Goal: Complete application form

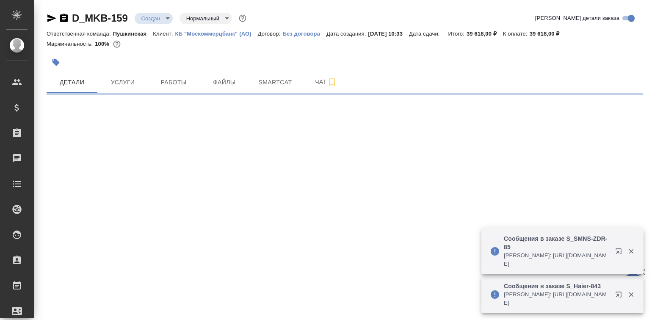
select select "RU"
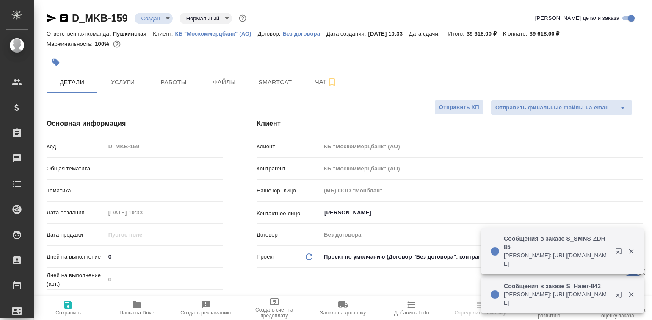
type textarea "x"
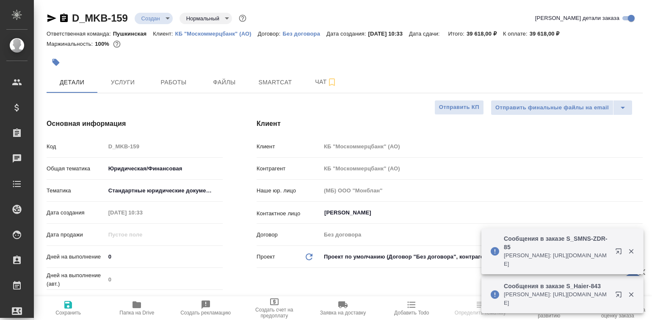
type textarea "x"
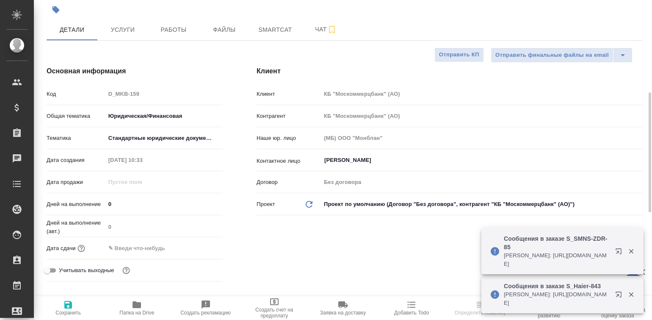
scroll to position [105, 0]
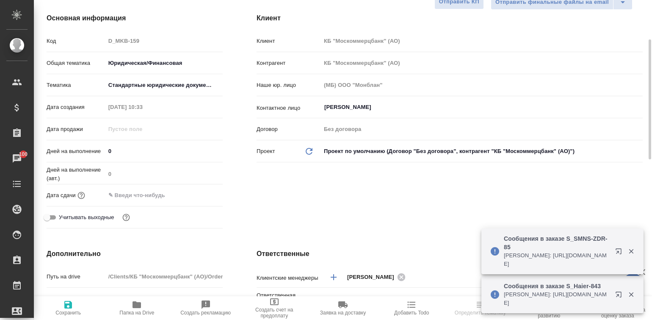
select select "RU"
type textarea "x"
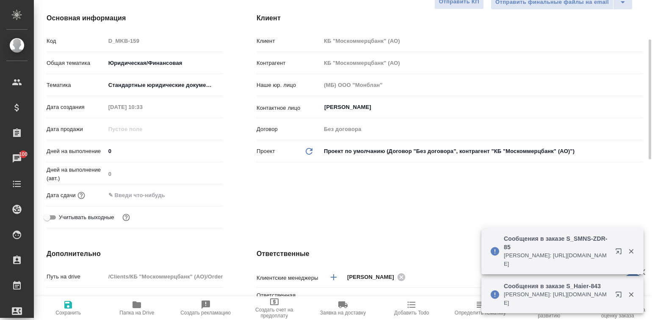
type textarea "x"
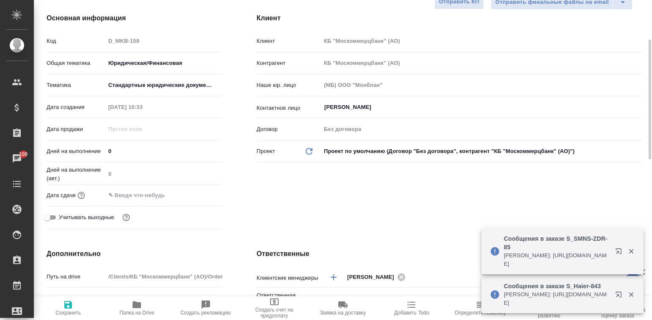
type textarea "x"
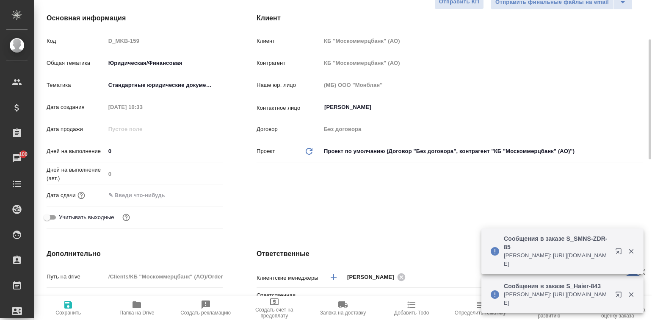
type textarea "x"
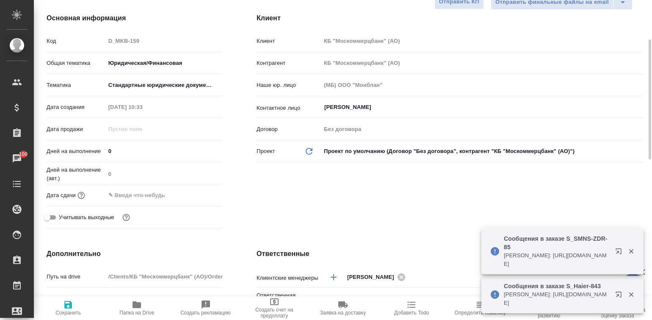
type textarea "x"
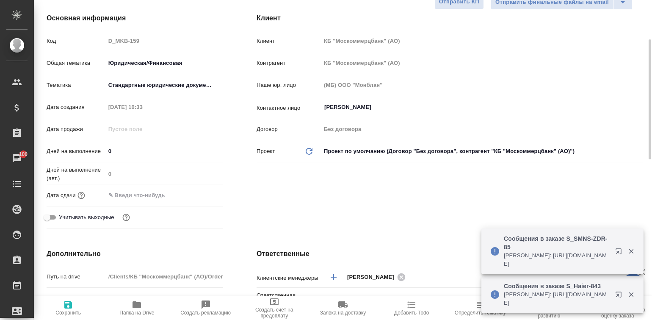
type textarea "x"
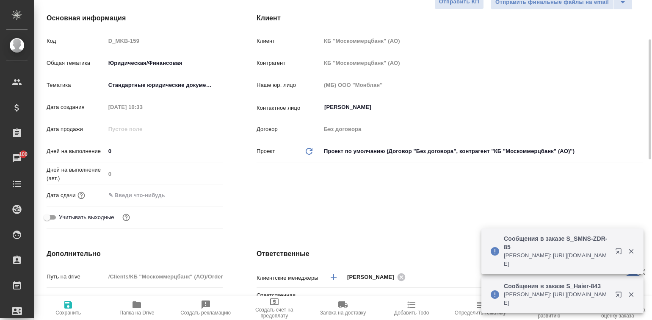
type textarea "x"
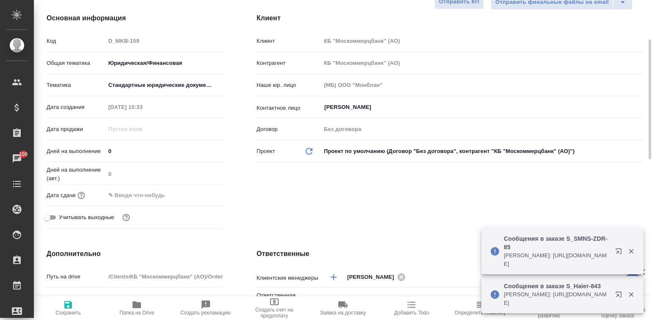
type textarea "x"
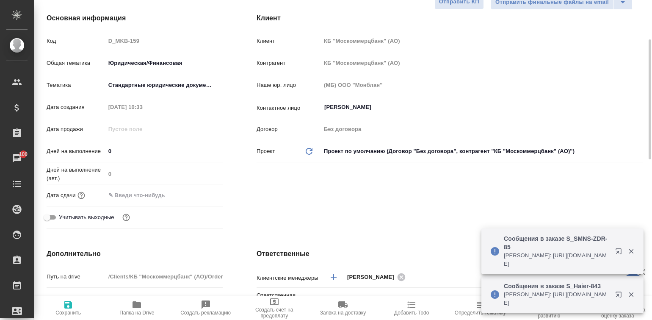
type textarea "x"
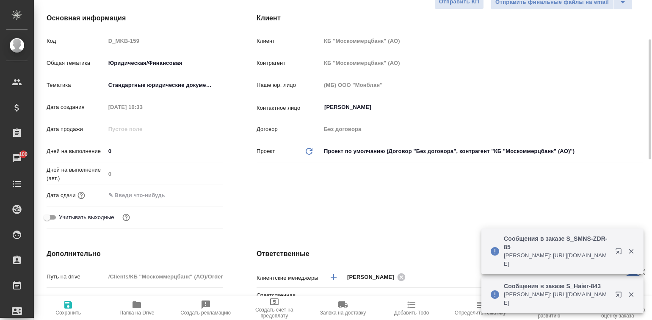
type textarea "x"
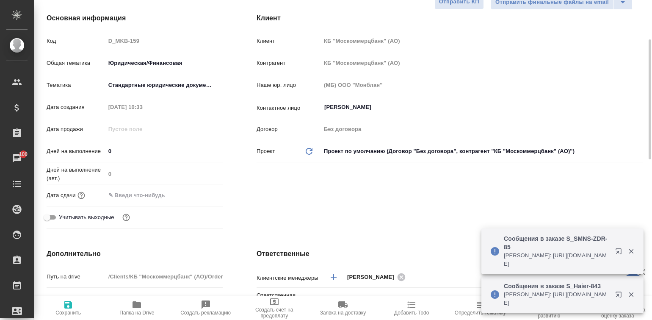
type textarea "x"
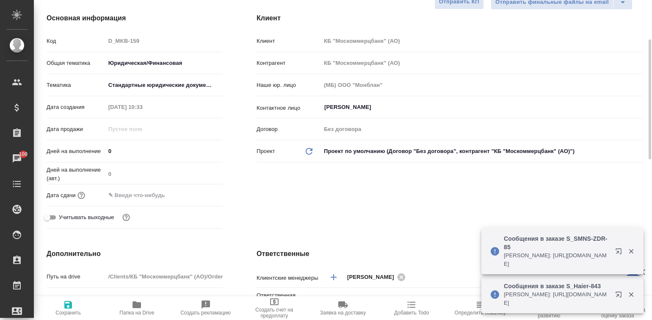
type textarea "x"
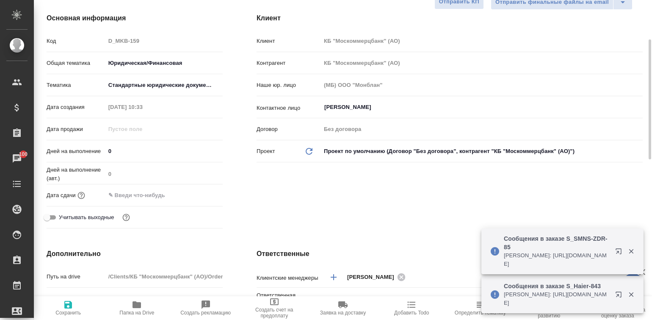
type textarea "x"
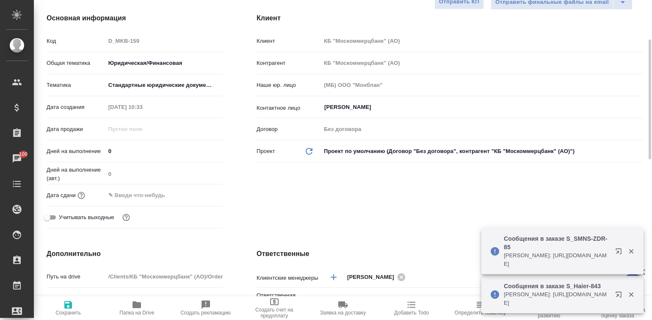
type textarea "x"
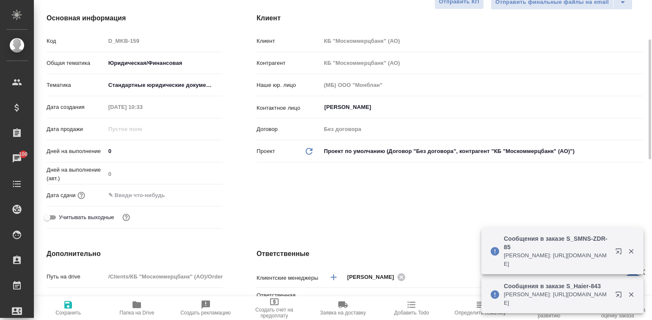
type textarea "x"
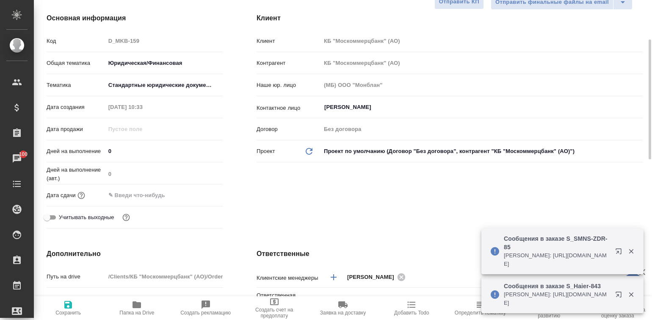
type textarea "x"
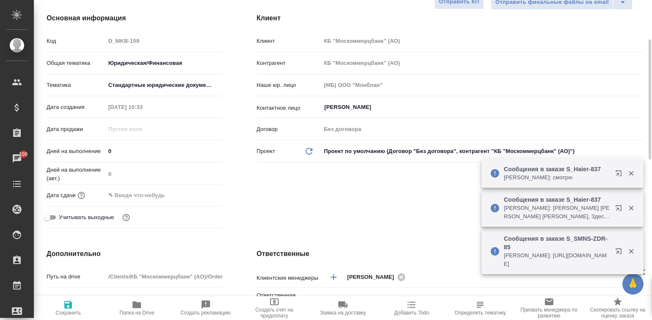
type textarea "x"
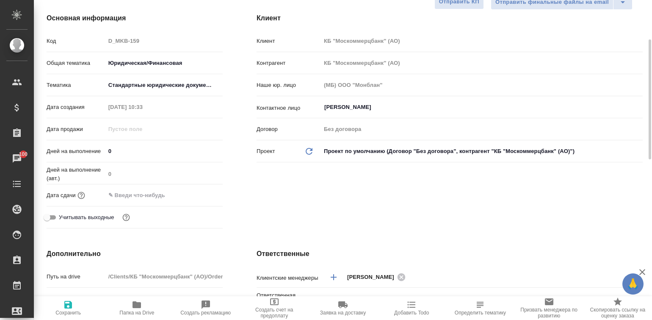
type textarea "x"
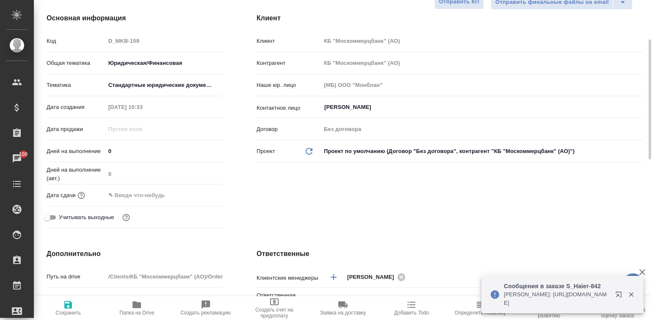
type textarea "x"
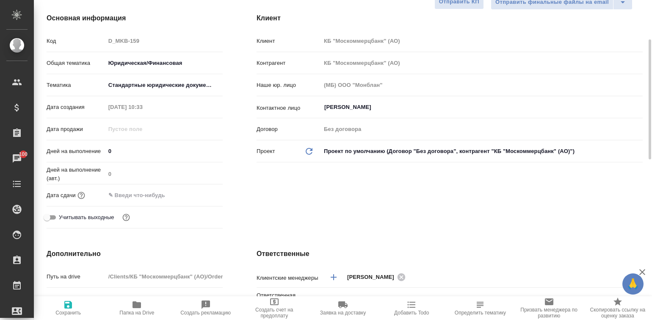
type textarea "x"
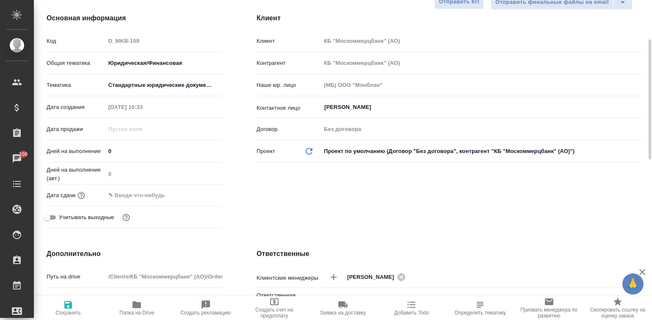
type textarea "x"
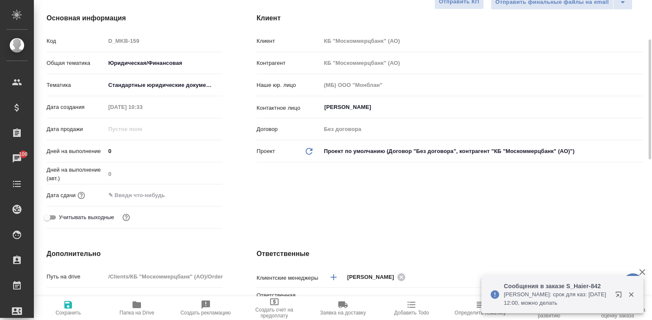
type textarea "x"
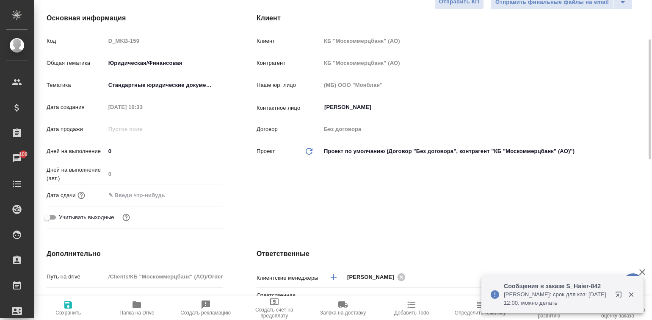
type textarea "x"
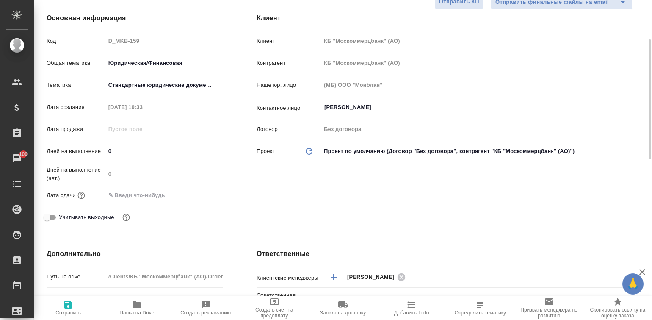
type textarea "x"
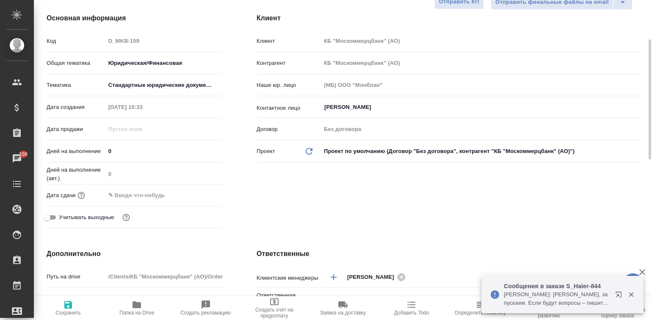
type textarea "x"
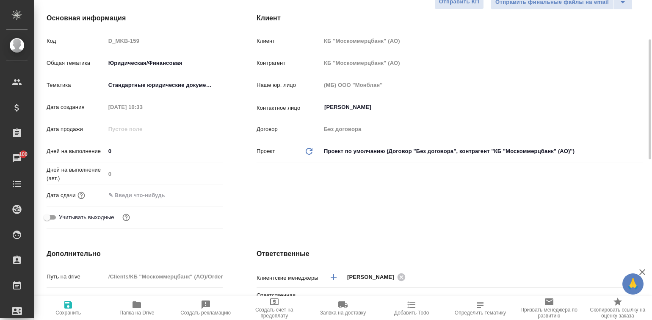
type textarea "x"
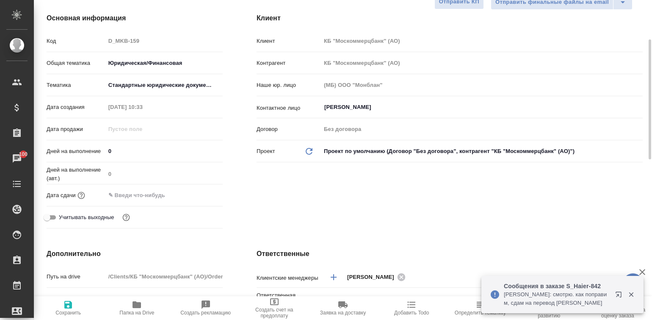
type textarea "x"
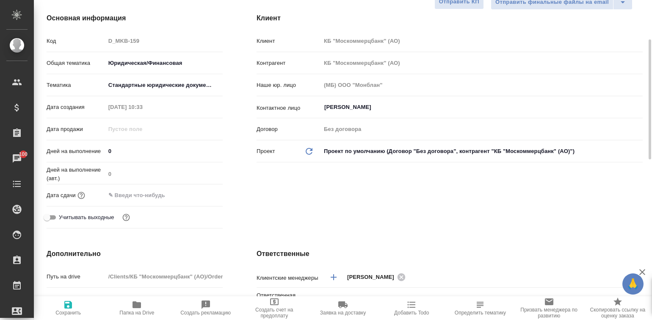
type textarea "x"
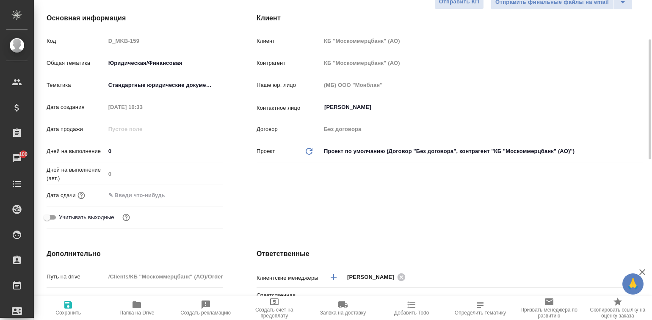
type textarea "x"
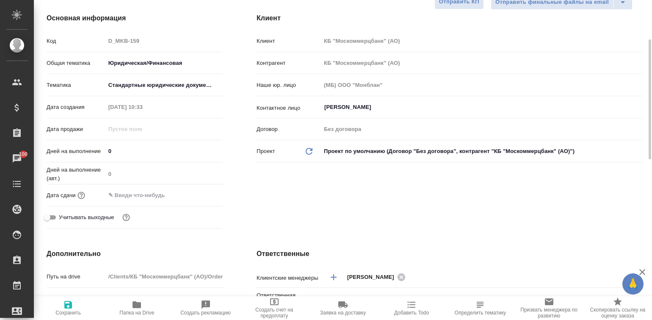
type textarea "x"
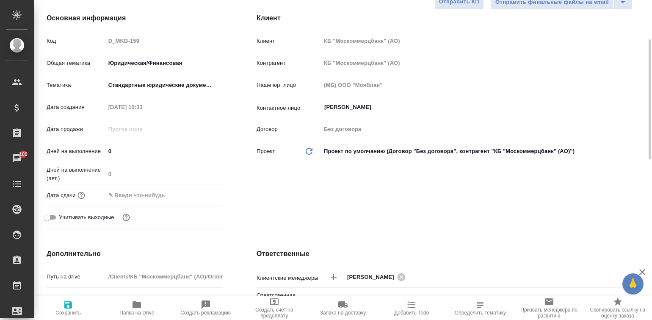
type textarea "x"
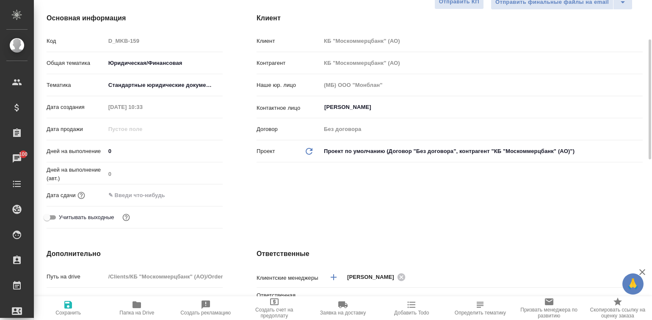
type textarea "x"
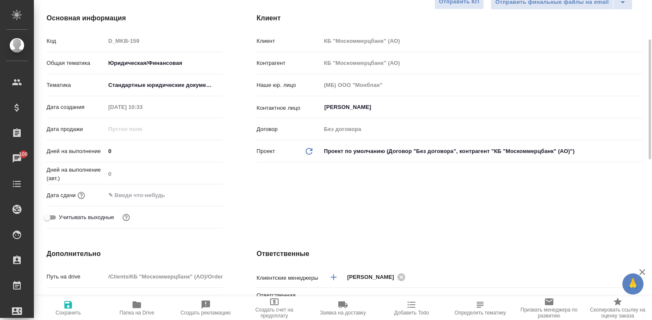
type textarea "x"
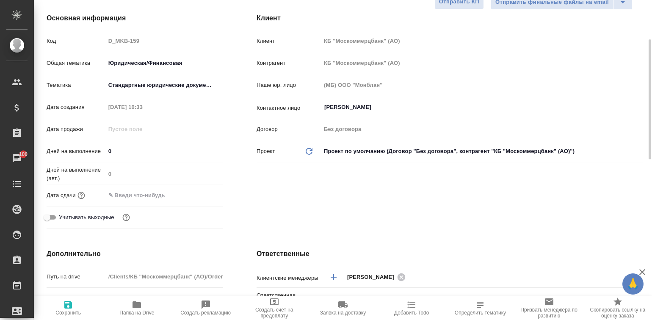
type textarea "x"
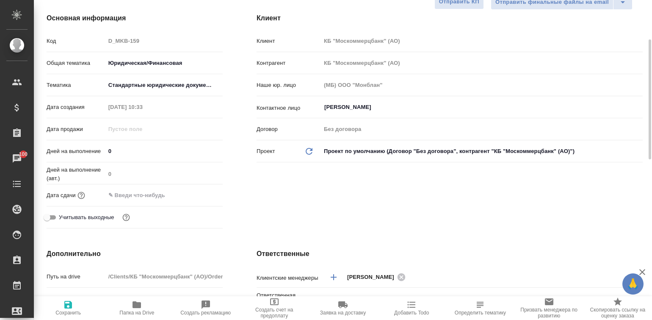
type textarea "x"
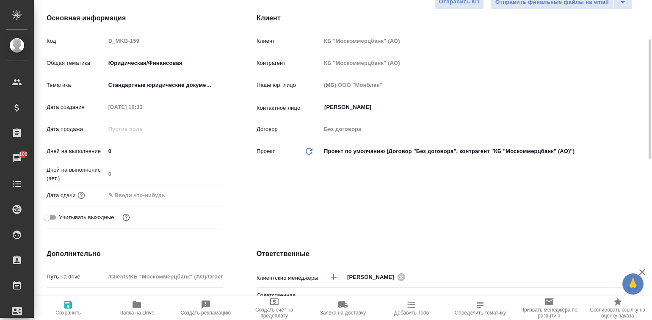
type textarea "x"
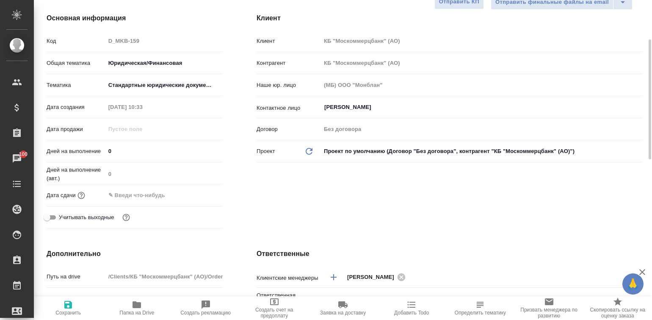
type textarea "x"
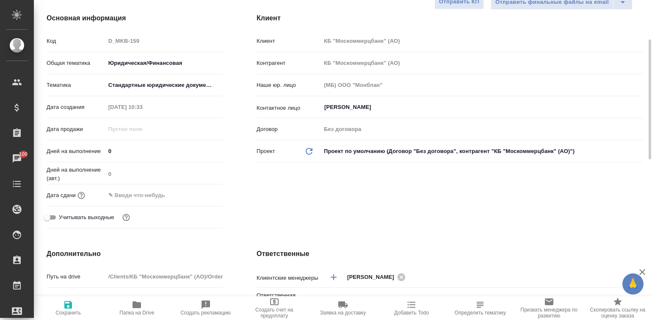
type textarea "x"
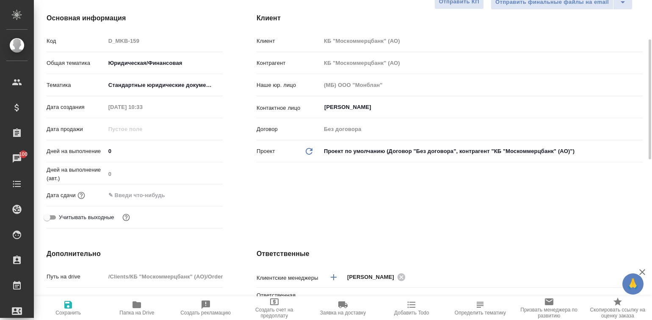
type textarea "x"
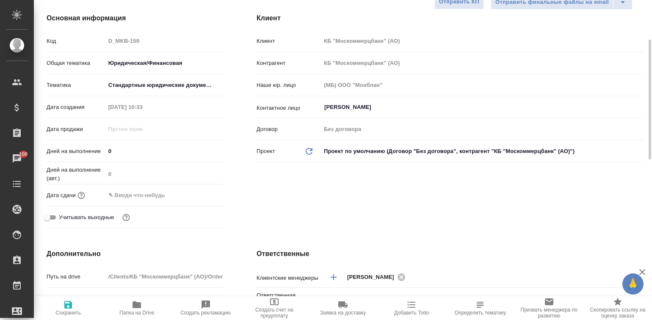
type textarea "x"
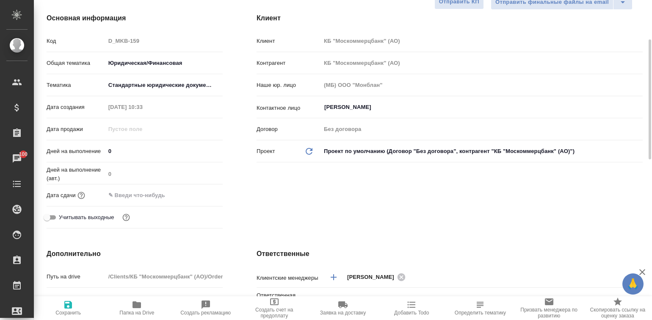
type textarea "x"
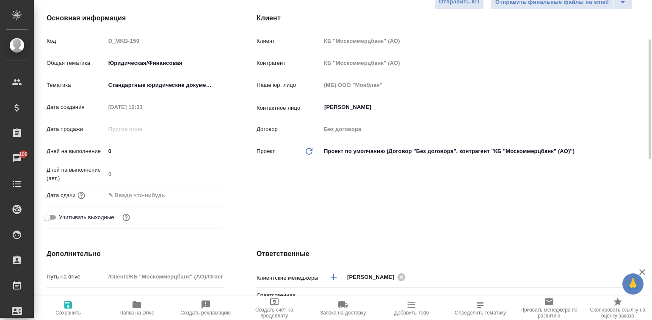
type textarea "x"
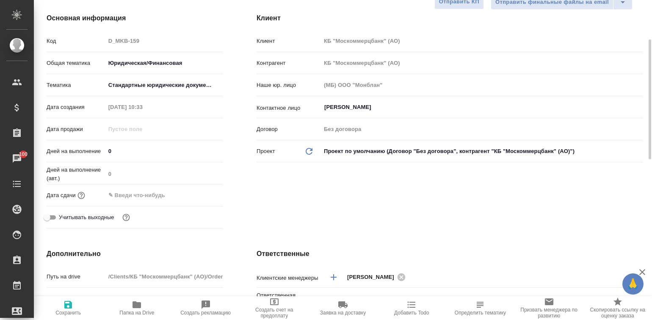
type textarea "x"
